Goal: Task Accomplishment & Management: Complete application form

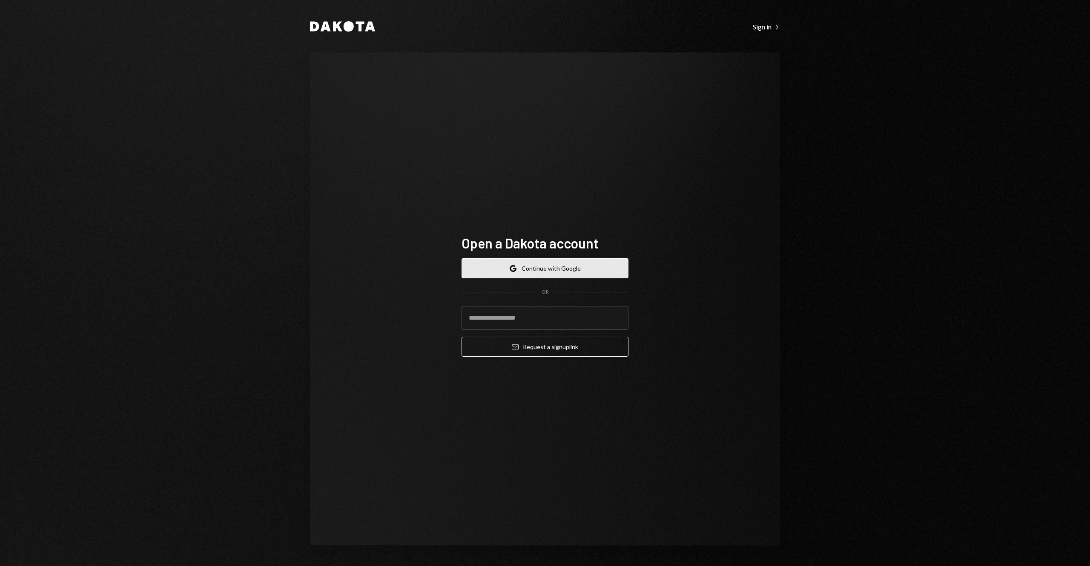
click at [535, 265] on button "Google Continue with Google" at bounding box center [545, 268] width 167 height 20
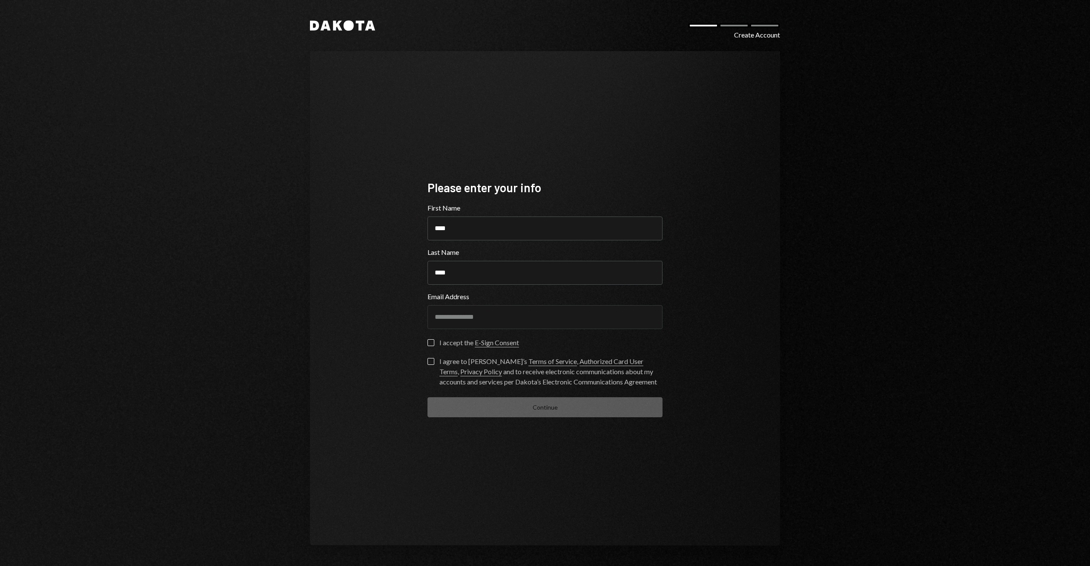
click at [432, 342] on button "I accept the E-Sign Consent" at bounding box center [431, 342] width 7 height 7
click at [432, 364] on button "I agree to Dakota’s Terms of Service , Authorized Card User Terms , Privacy Pol…" at bounding box center [431, 361] width 7 height 7
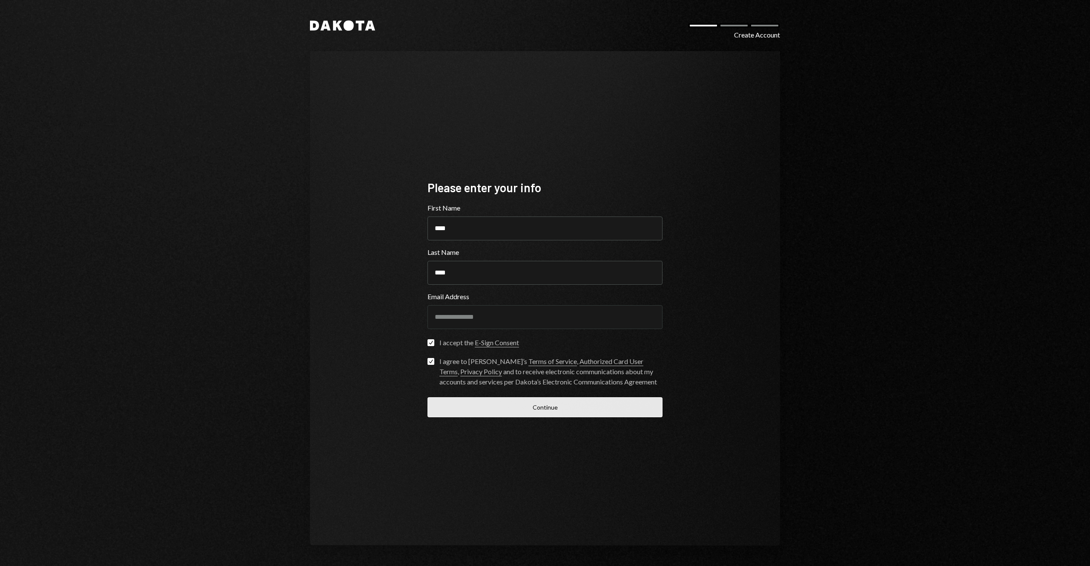
click at [560, 408] on button "Continue" at bounding box center [545, 407] width 235 height 20
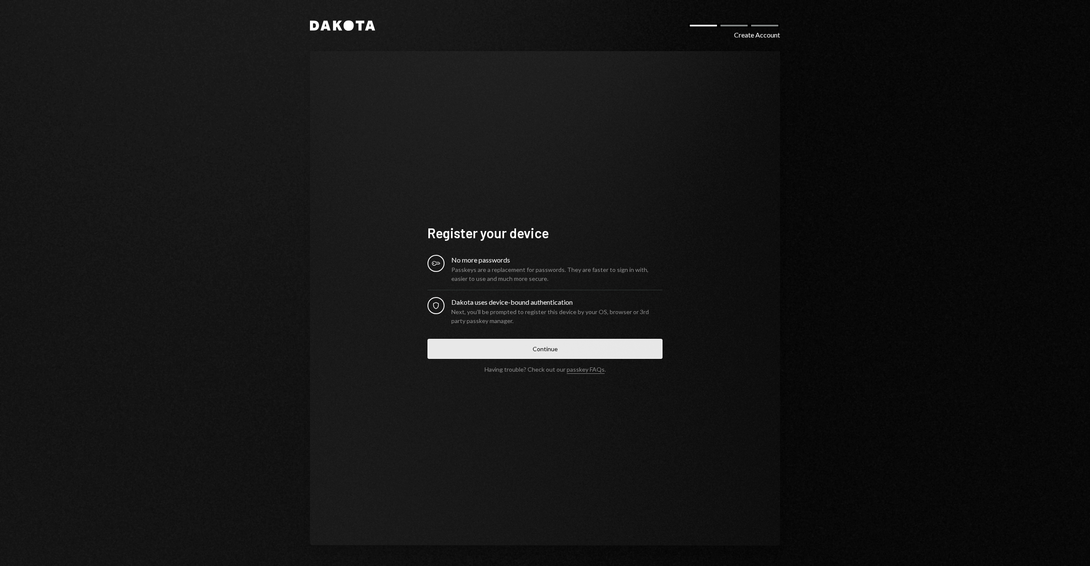
click at [542, 347] on button "Continue" at bounding box center [545, 349] width 235 height 20
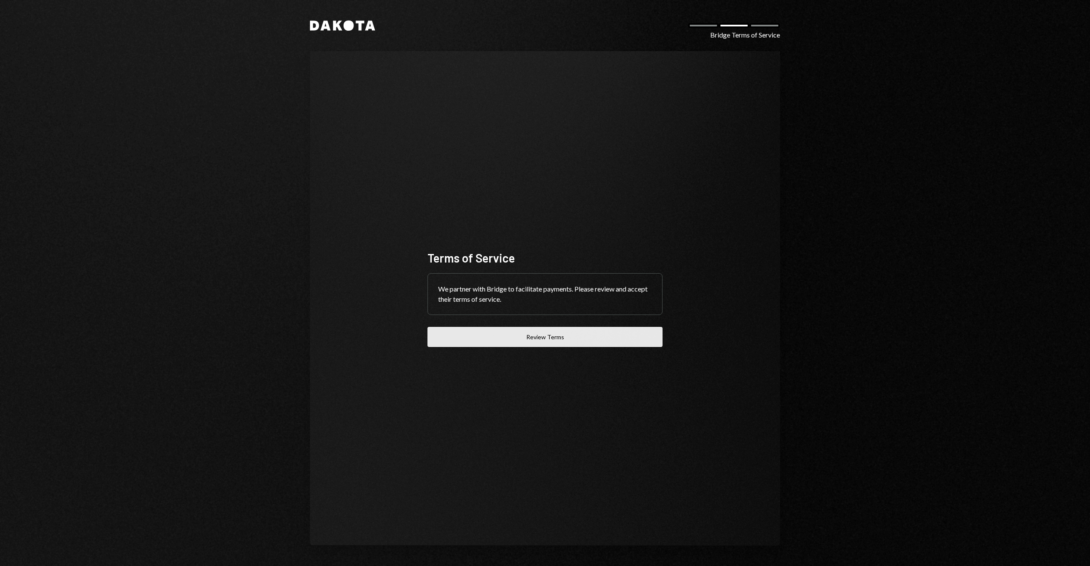
click at [535, 339] on button "Review Terms" at bounding box center [545, 337] width 235 height 20
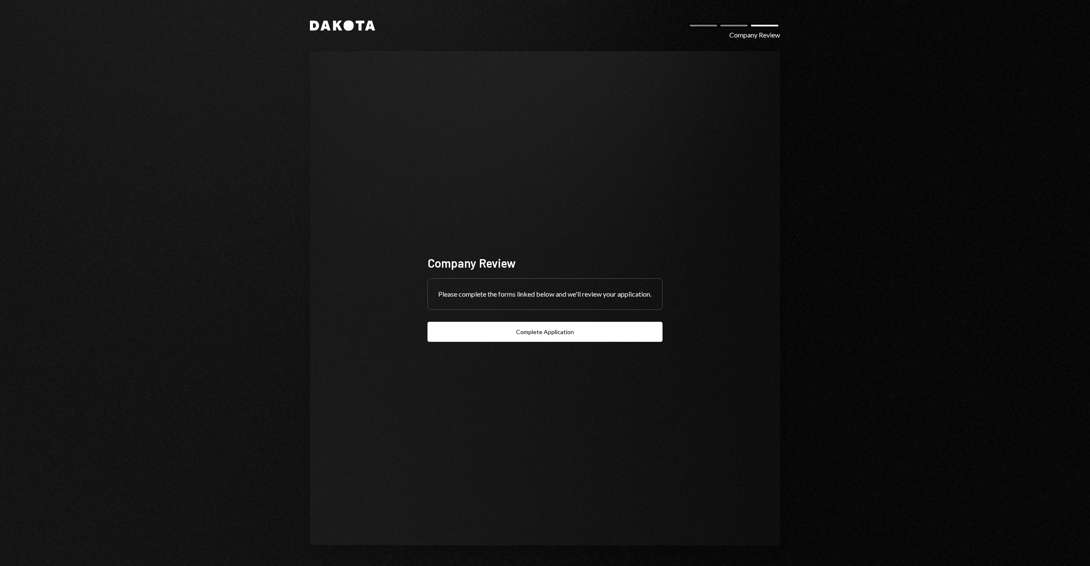
click at [344, 23] on icon "Dakota" at bounding box center [342, 25] width 65 height 10
click at [545, 339] on button "Complete Application" at bounding box center [545, 332] width 235 height 20
click at [359, 29] on icon at bounding box center [360, 26] width 9 height 10
click at [359, 25] on icon at bounding box center [360, 26] width 9 height 10
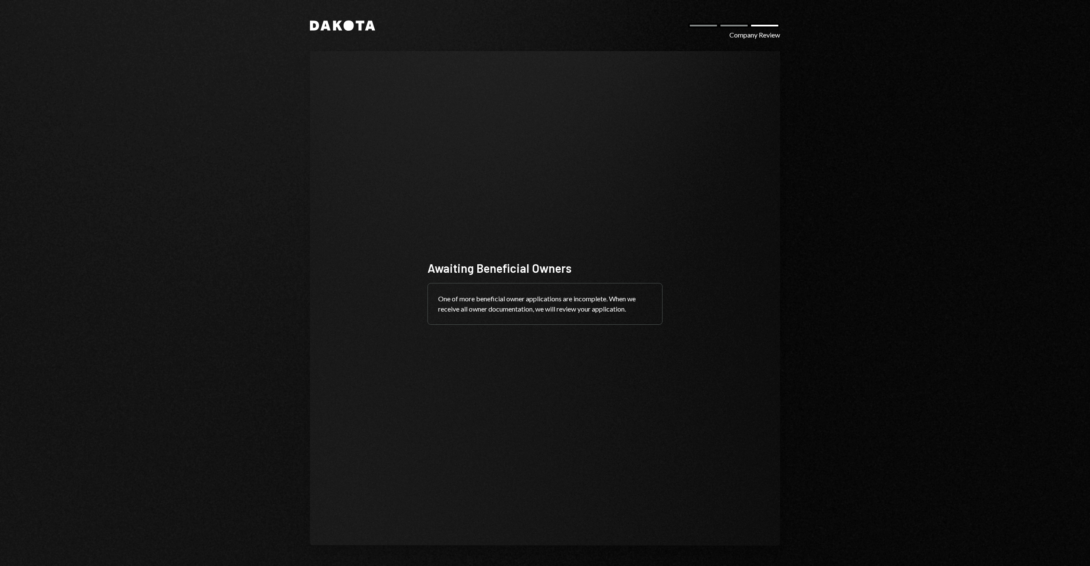
click at [347, 33] on div "Dakota Company Review Awaiting Beneficial Owners One of more beneficial owner a…" at bounding box center [545, 283] width 511 height 566
click at [347, 29] on icon at bounding box center [349, 25] width 10 height 10
click at [347, 28] on icon at bounding box center [349, 25] width 10 height 10
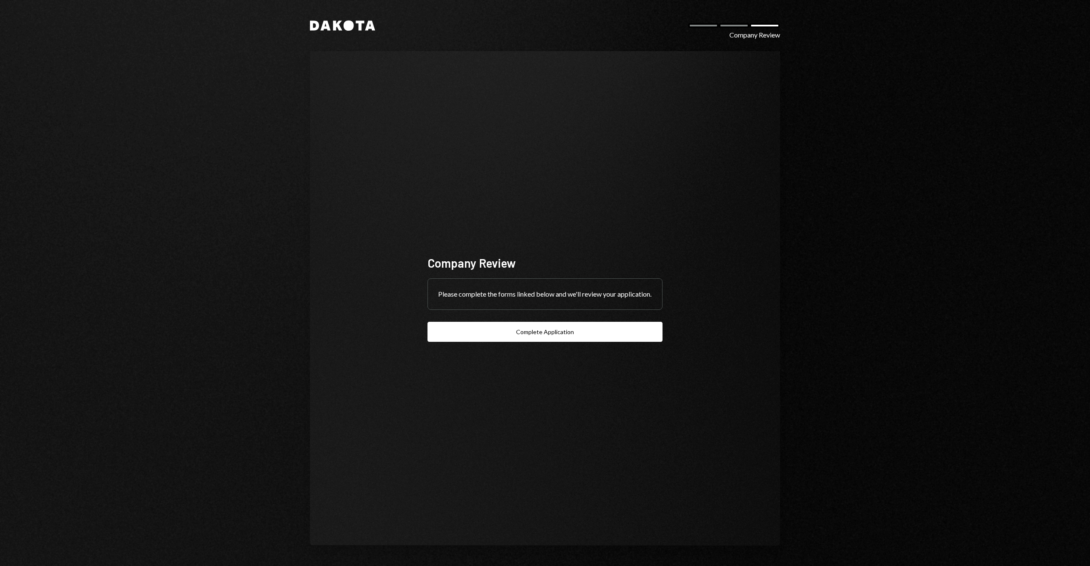
click at [690, 178] on div "Company Review Please complete the forms linked below and we'll review your app…" at bounding box center [545, 298] width 470 height 494
click at [731, 23] on div at bounding box center [734, 25] width 31 height 5
click at [728, 26] on div at bounding box center [734, 25] width 31 height 5
click at [704, 26] on div at bounding box center [703, 25] width 31 height 5
click at [354, 20] on icon "Dakota" at bounding box center [342, 25] width 65 height 10
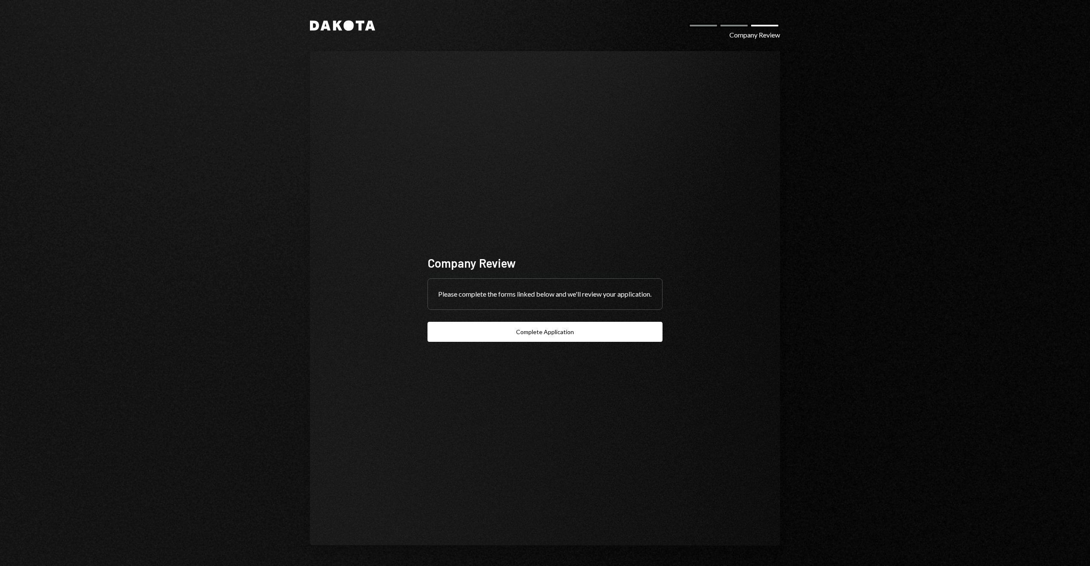
click at [354, 20] on icon "Dakota" at bounding box center [342, 25] width 65 height 10
click at [362, 23] on icon at bounding box center [360, 26] width 9 height 10
click at [341, 18] on div "Dakota Company Review Company Review Please complete the forms linked below and…" at bounding box center [545, 283] width 511 height 566
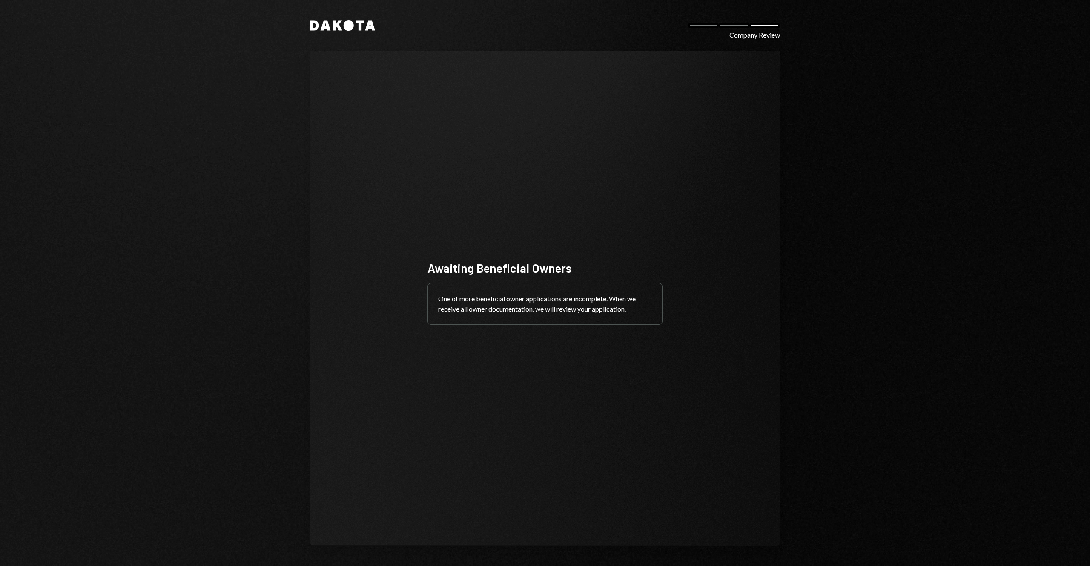
click at [622, 228] on div "Awaiting Beneficial Owners One of more beneficial owner applications are incomp…" at bounding box center [545, 298] width 256 height 145
click at [575, 311] on div "One of more beneficial owner applications are incomplete. When we receive all o…" at bounding box center [545, 303] width 234 height 41
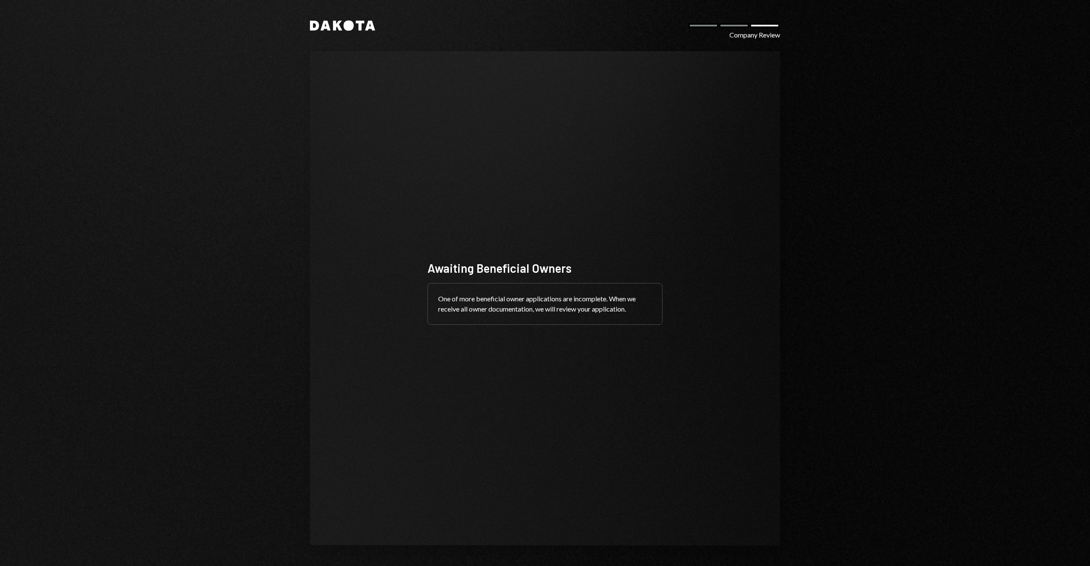
click at [737, 63] on div "Awaiting Beneficial Owners One of more beneficial owner applications are incomp…" at bounding box center [545, 298] width 470 height 494
click at [362, 25] on icon "Dakota" at bounding box center [342, 25] width 65 height 10
click at [525, 326] on div "Awaiting Beneficial Owners One of more beneficial owner applications are incomp…" at bounding box center [545, 298] width 235 height 77
